Goal: Task Accomplishment & Management: Use online tool/utility

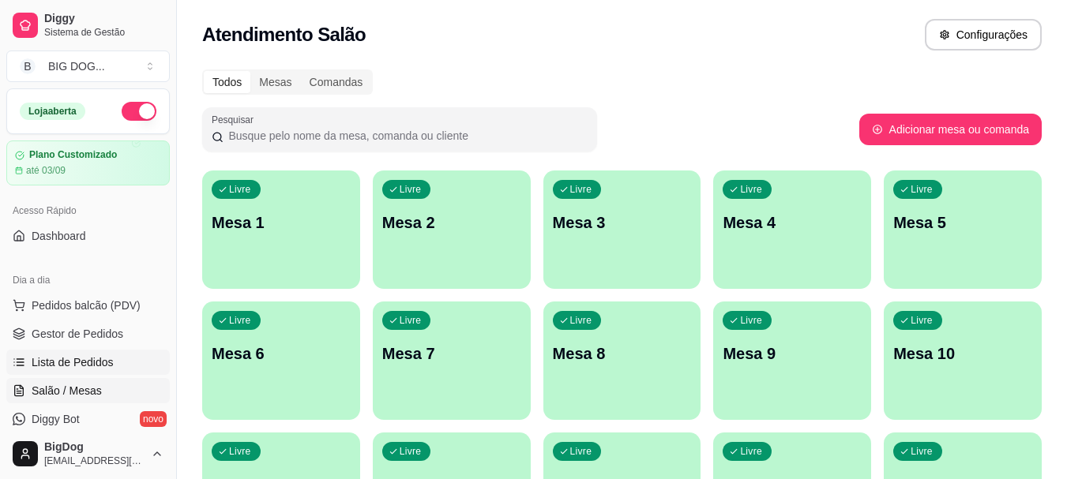
click at [91, 364] on span "Lista de Pedidos" at bounding box center [73, 362] width 82 height 16
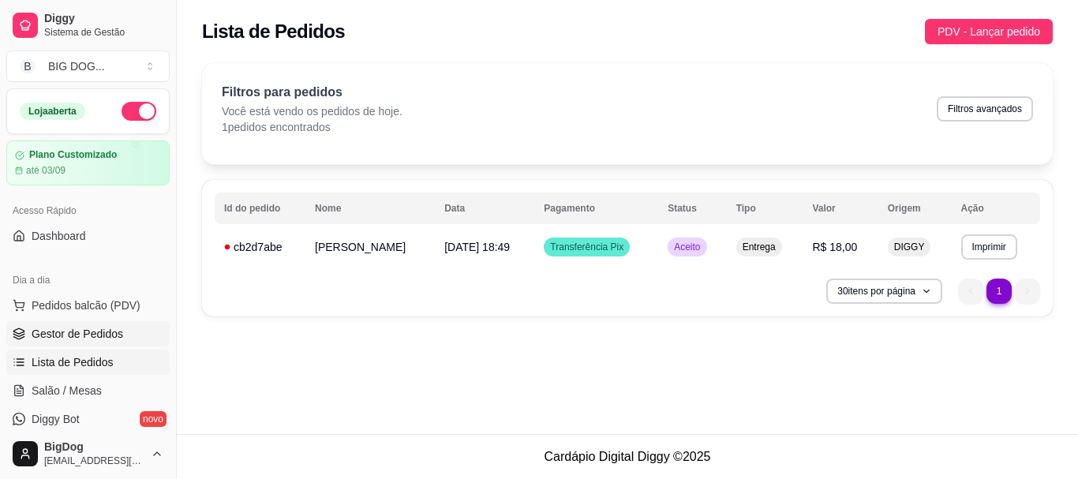
click at [64, 328] on span "Gestor de Pedidos" at bounding box center [78, 334] width 92 height 16
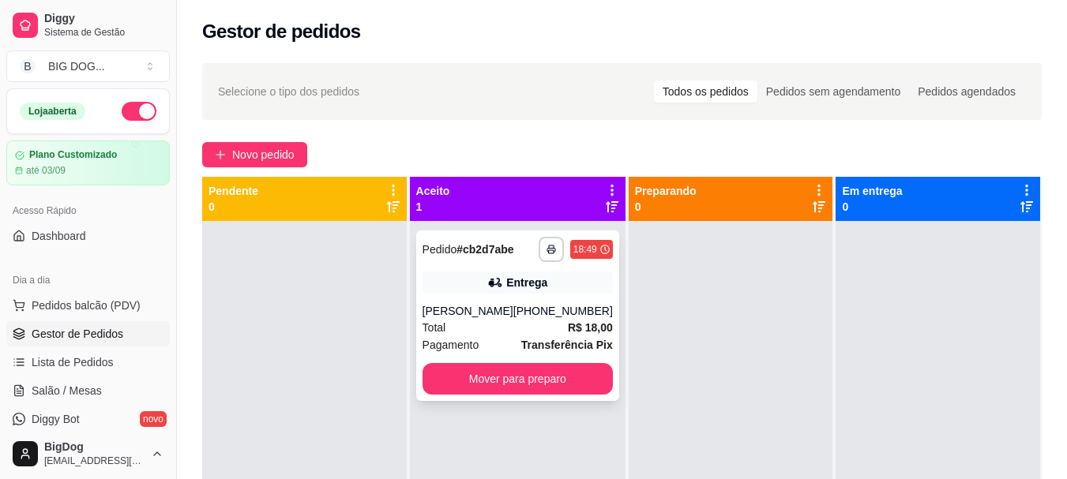
click at [528, 328] on div "Total R$ 18,00" at bounding box center [517, 327] width 190 height 17
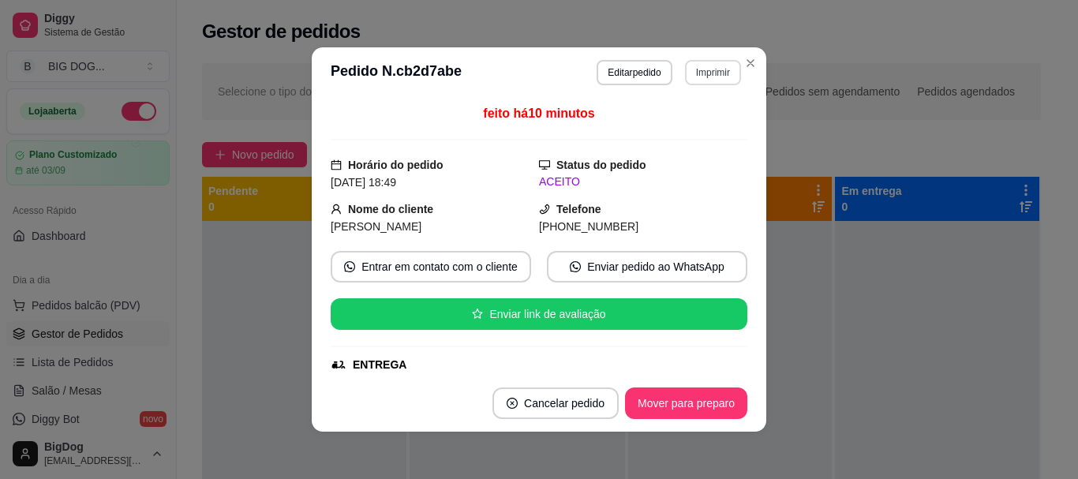
click at [709, 74] on button "Imprimir" at bounding box center [713, 72] width 56 height 25
click at [685, 130] on button "IMPRESSORA" at bounding box center [679, 127] width 111 height 24
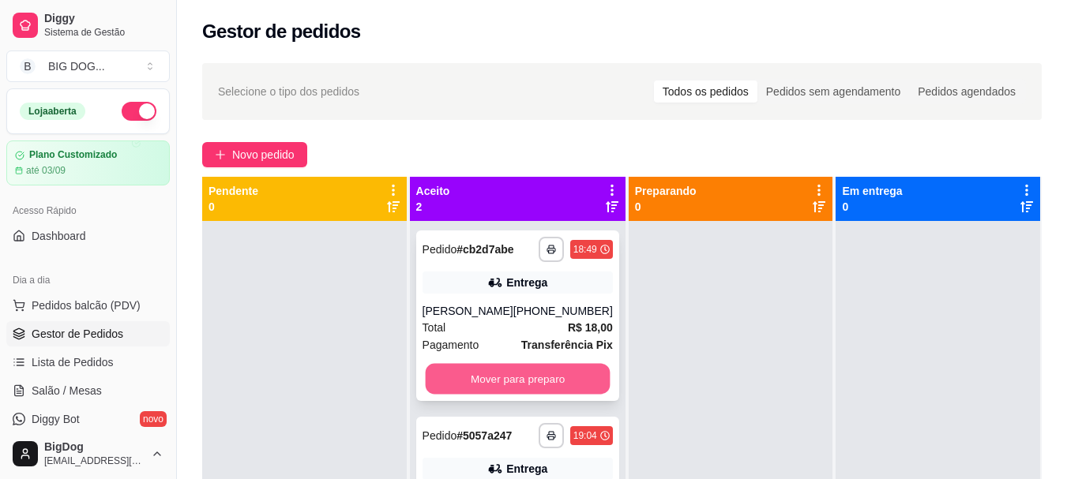
click at [537, 375] on button "Mover para preparo" at bounding box center [517, 379] width 185 height 31
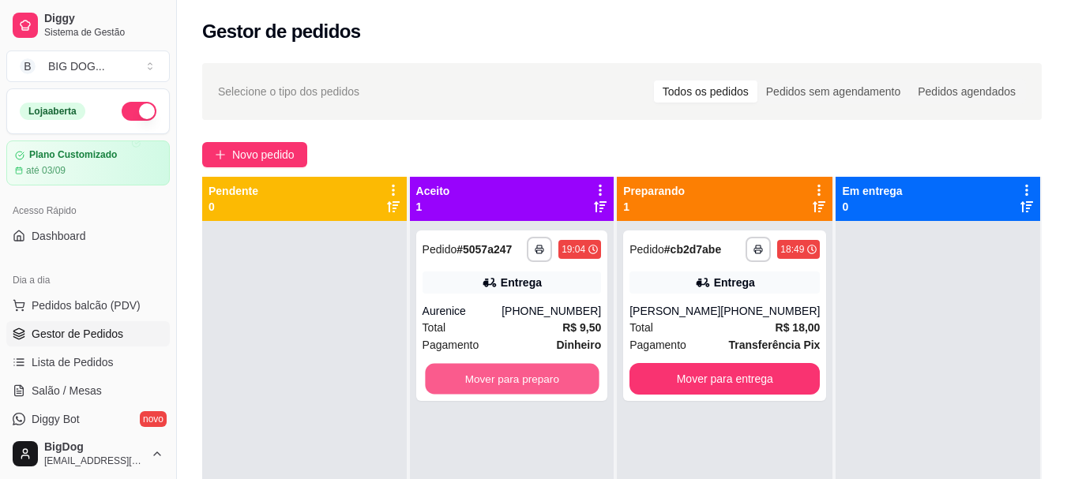
click at [537, 375] on button "Mover para preparo" at bounding box center [512, 379] width 174 height 31
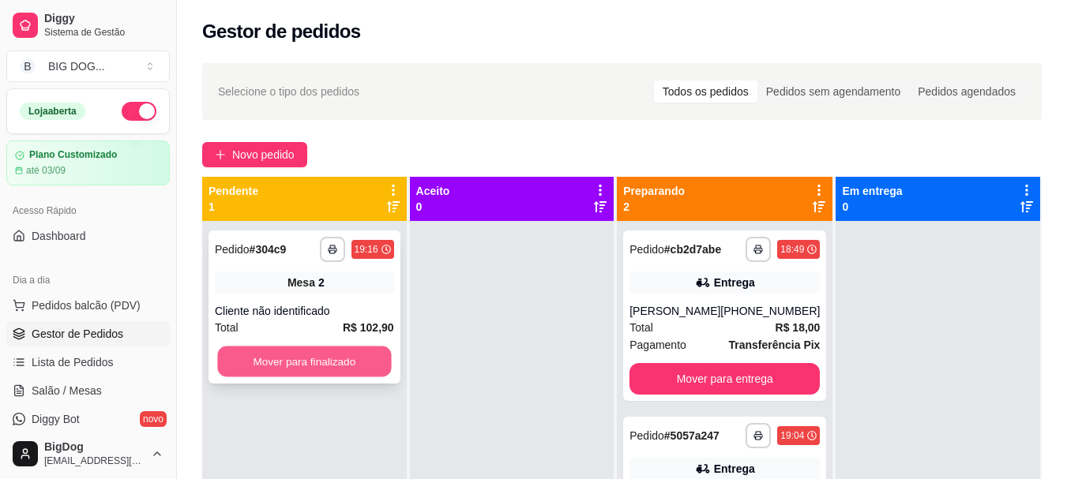
click at [281, 369] on button "Mover para finalizado" at bounding box center [304, 362] width 174 height 31
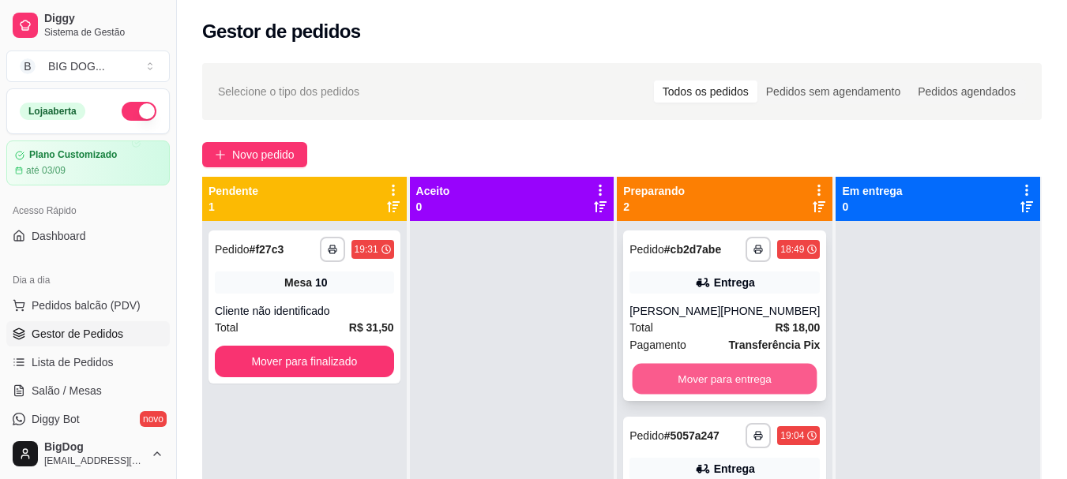
click at [709, 376] on button "Mover para entrega" at bounding box center [724, 379] width 185 height 31
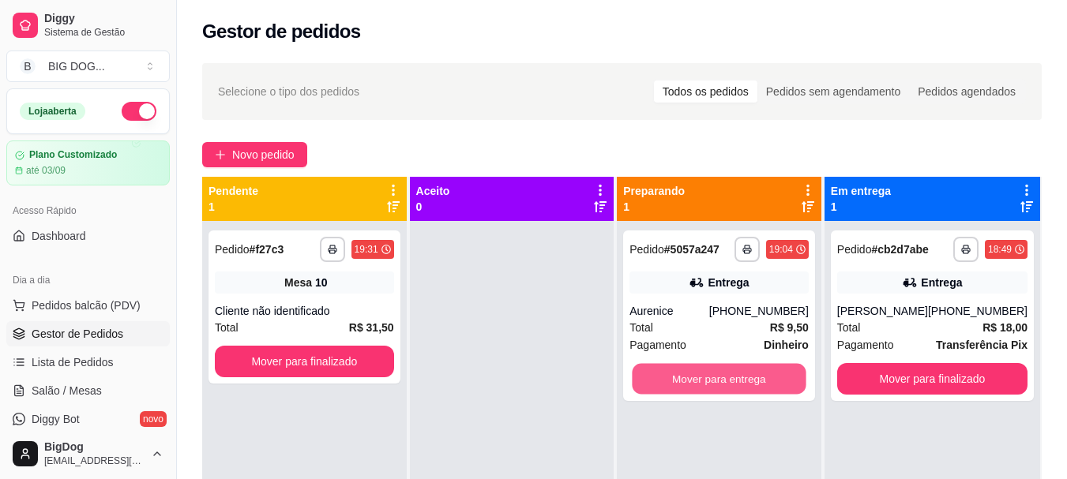
click at [709, 376] on button "Mover para entrega" at bounding box center [719, 379] width 174 height 31
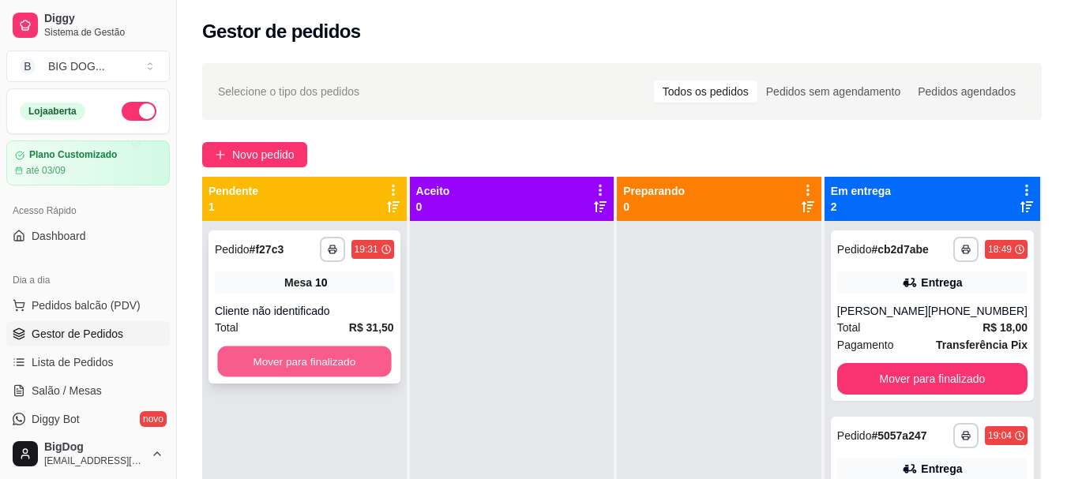
click at [366, 358] on button "Mover para finalizado" at bounding box center [304, 362] width 174 height 31
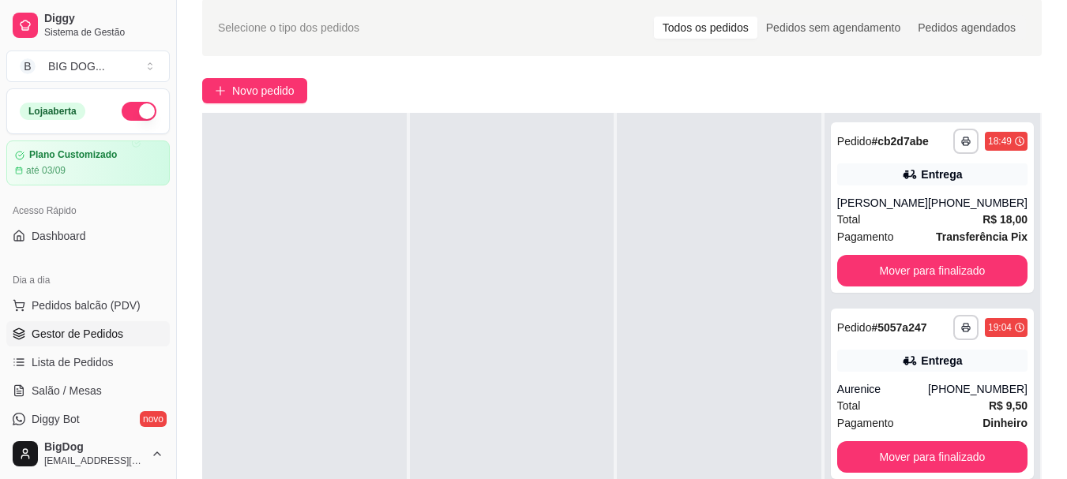
scroll to position [89, 0]
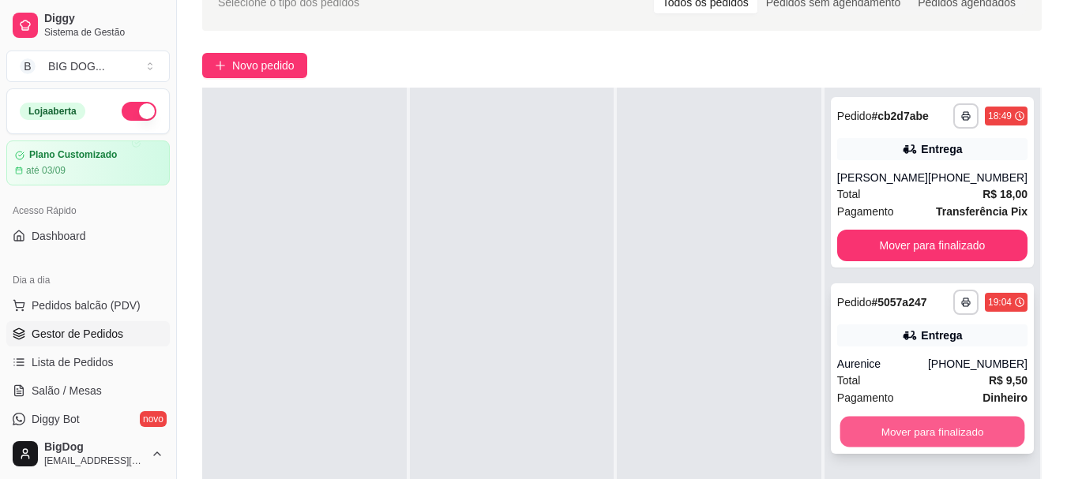
click at [975, 431] on button "Mover para finalizado" at bounding box center [931, 432] width 185 height 31
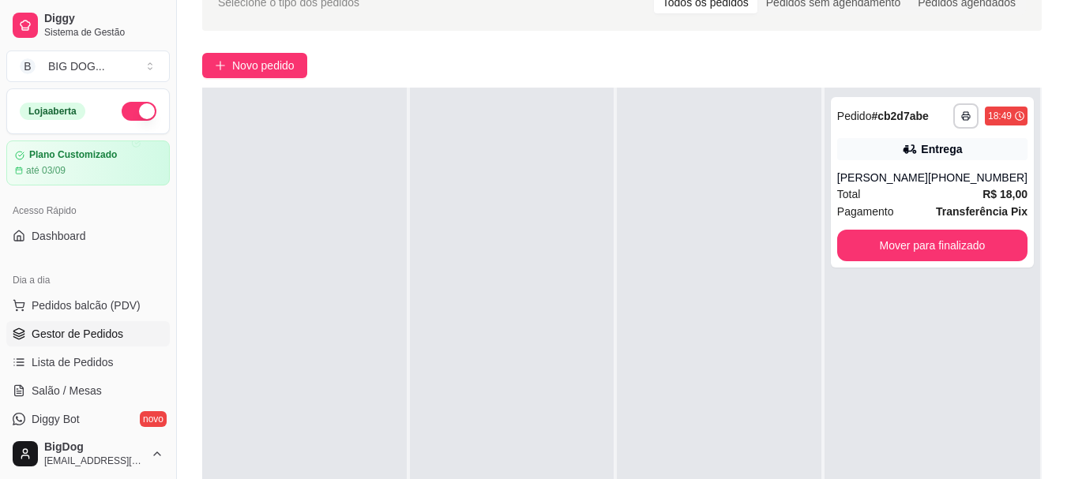
scroll to position [0, 0]
